Goal: Information Seeking & Learning: Learn about a topic

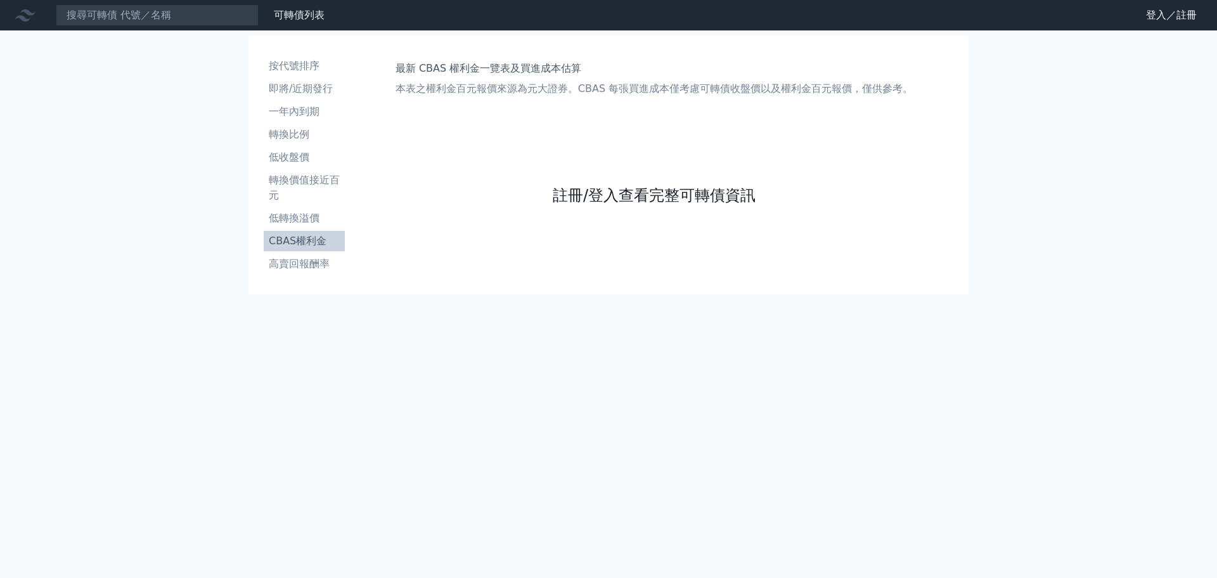
click at [601, 198] on link "註冊/登入查看完整可轉債資訊" at bounding box center [654, 195] width 203 height 20
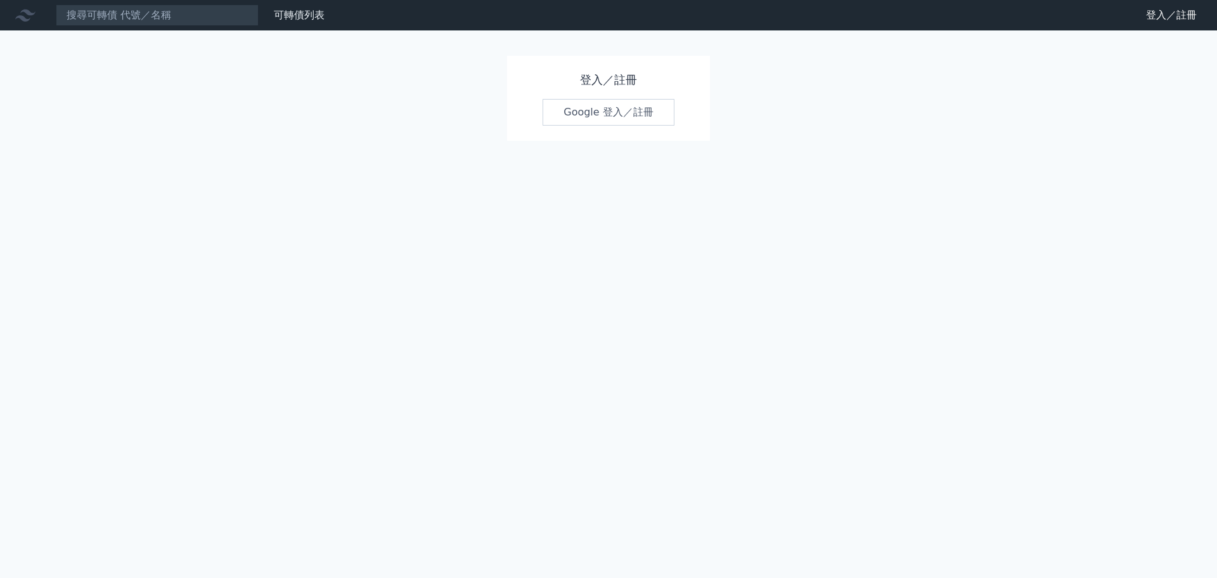
click at [611, 126] on div "登入／註冊 Google 登入／註冊" at bounding box center [608, 98] width 203 height 85
click at [609, 120] on link "Google 登入／註冊" at bounding box center [609, 112] width 132 height 27
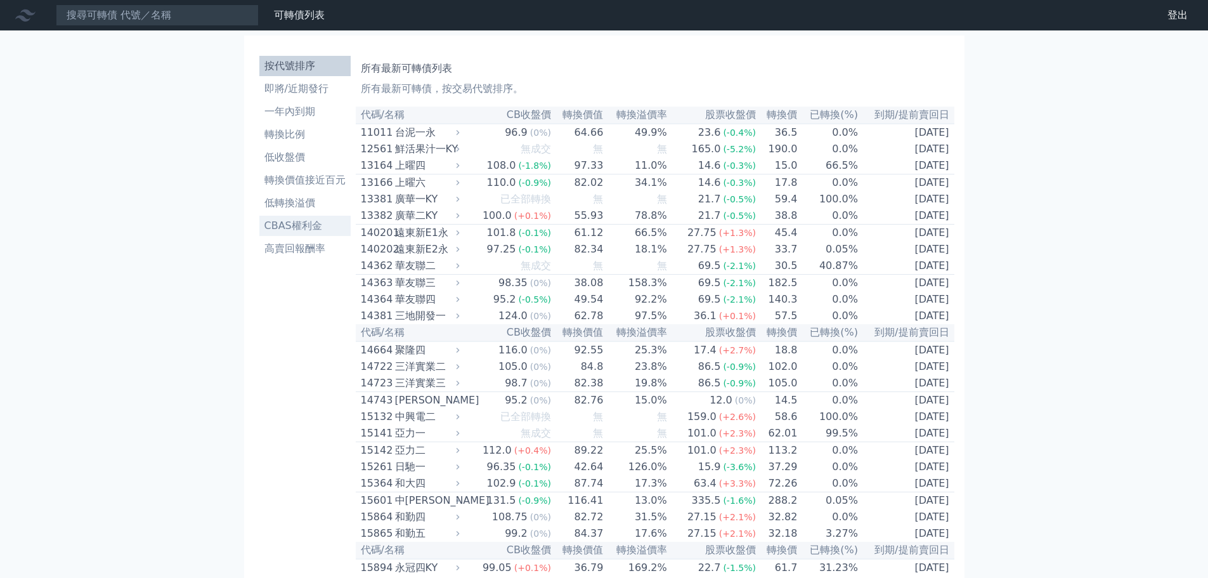
click at [318, 226] on li "CBAS權利金" at bounding box center [304, 225] width 91 height 15
